Goal: Use online tool/utility

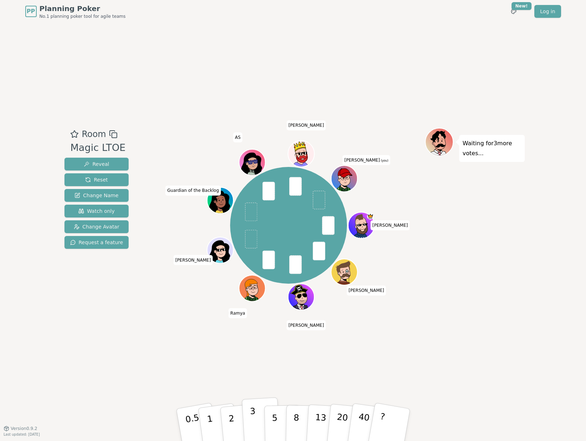
click at [250, 418] on p "3" at bounding box center [253, 425] width 8 height 39
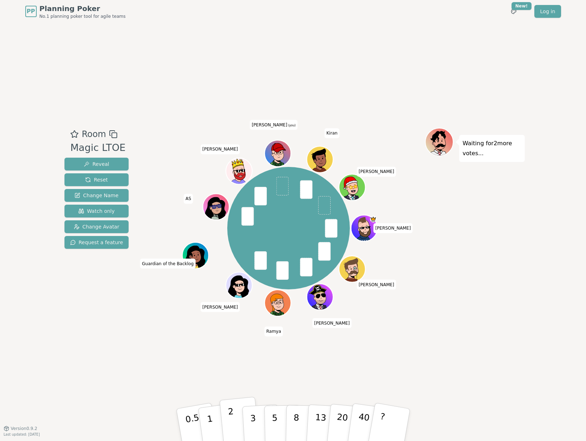
click at [236, 423] on button "2" at bounding box center [239, 425] width 41 height 57
click at [234, 423] on button "2" at bounding box center [239, 425] width 41 height 57
click at [226, 425] on button "2" at bounding box center [239, 425] width 41 height 57
click at [246, 423] on button "3" at bounding box center [260, 425] width 39 height 56
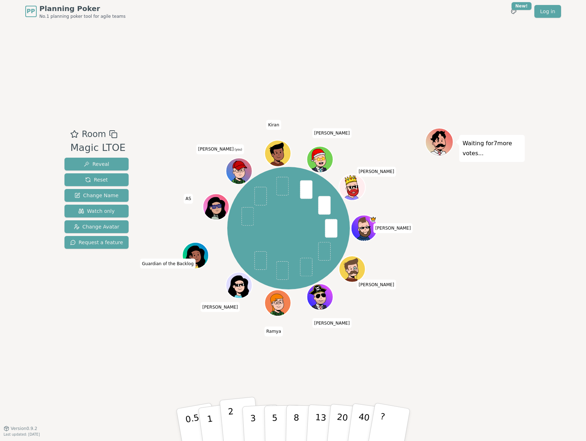
click at [229, 418] on p "2" at bounding box center [231, 426] width 9 height 39
click at [226, 430] on button "2" at bounding box center [239, 425] width 41 height 57
